Goal: Transaction & Acquisition: Purchase product/service

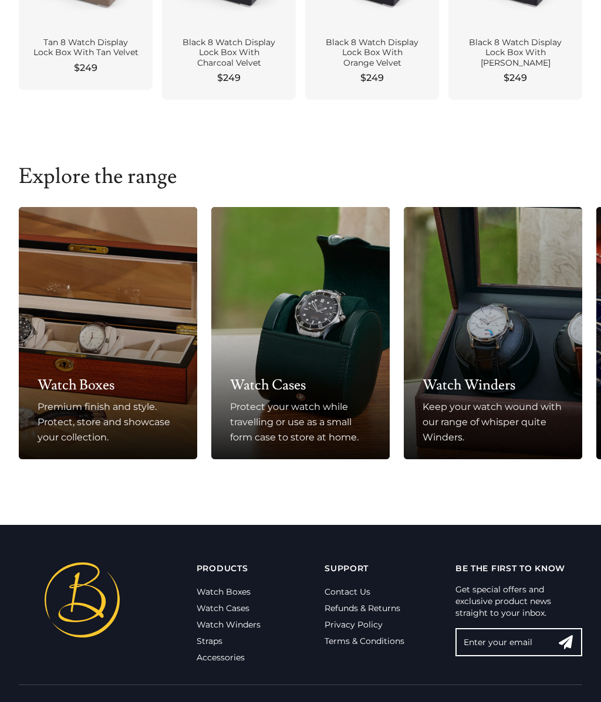
scroll to position [593, 0]
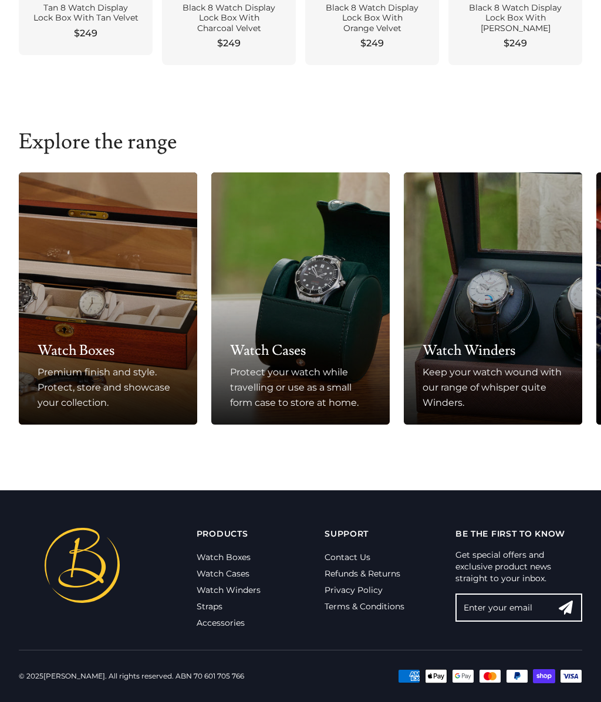
click at [214, 605] on link "Straps" at bounding box center [209, 606] width 26 height 11
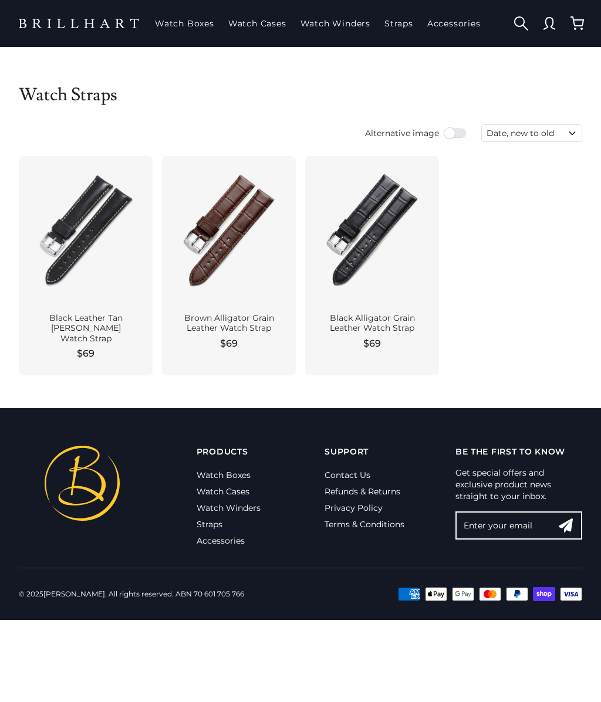
click at [105, 281] on div at bounding box center [85, 229] width 115 height 129
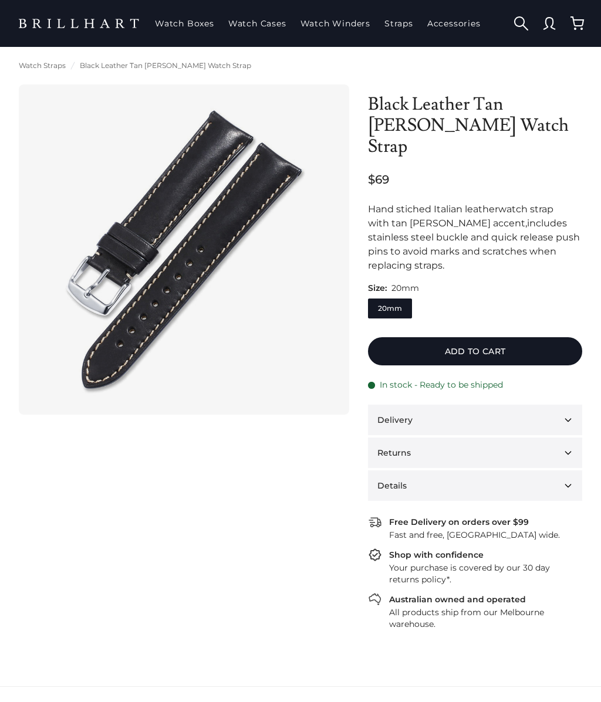
click at [236, 303] on img at bounding box center [184, 249] width 293 height 293
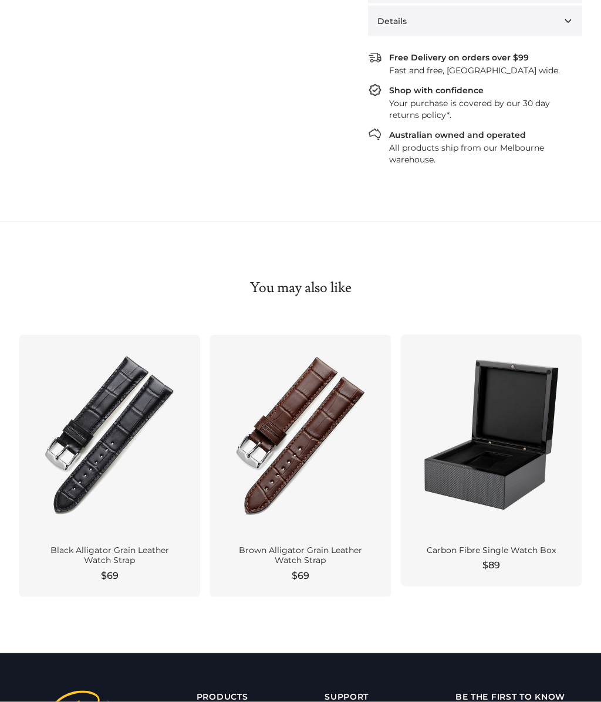
scroll to position [592, 0]
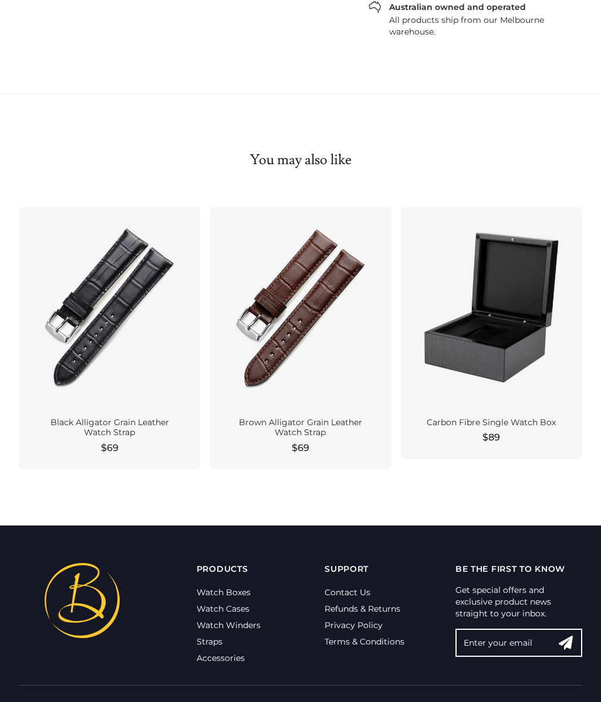
click at [238, 653] on link "Accessories" at bounding box center [220, 658] width 48 height 11
